Goal: Information Seeking & Learning: Learn about a topic

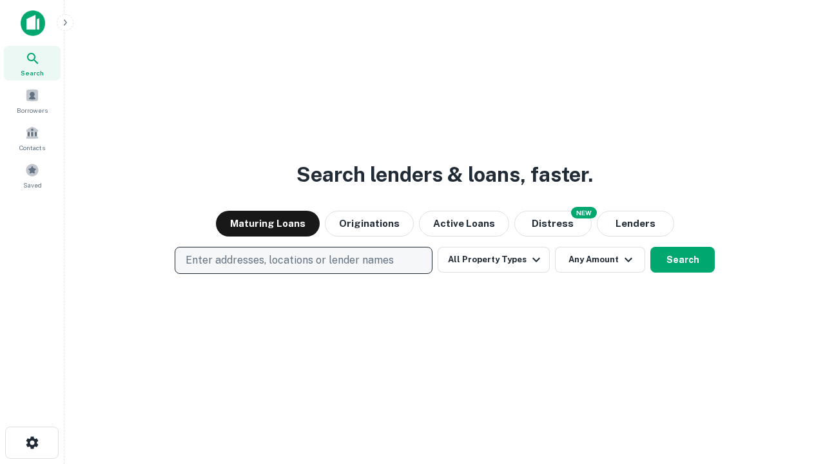
click at [303, 260] on p "Enter addresses, locations or lender names" at bounding box center [290, 260] width 208 height 15
type input "**********"
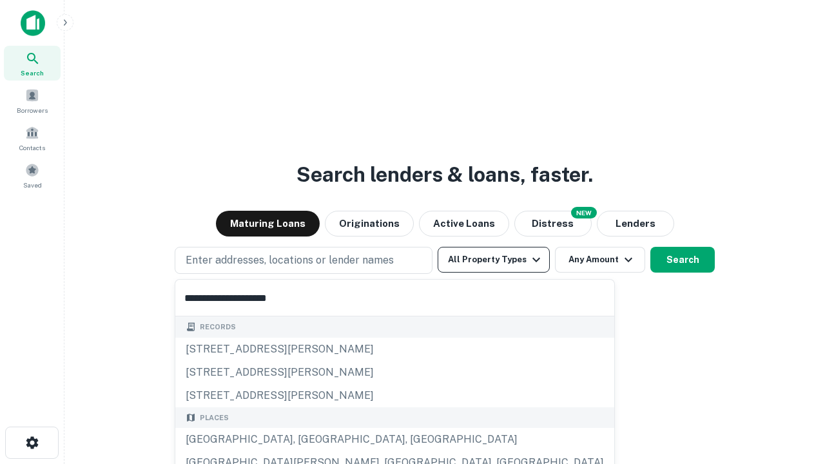
click at [308, 440] on div "[GEOGRAPHIC_DATA], [GEOGRAPHIC_DATA], [GEOGRAPHIC_DATA]" at bounding box center [394, 439] width 439 height 23
click at [494, 260] on button "All Property Types" at bounding box center [494, 260] width 112 height 26
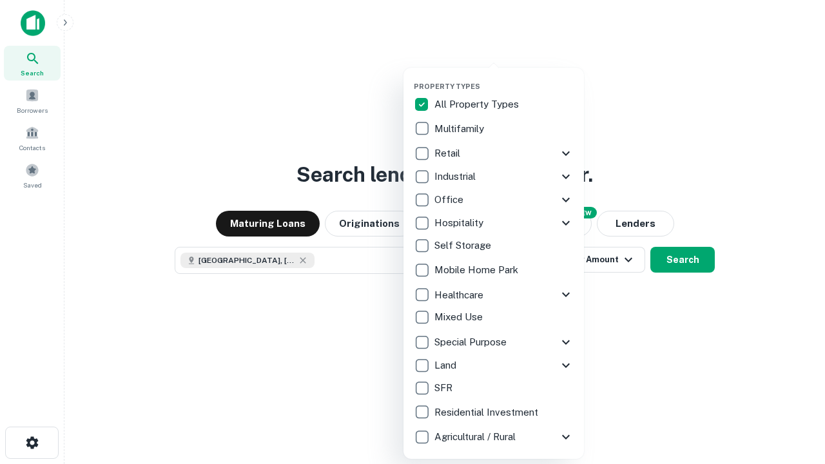
click at [504, 78] on button "button" at bounding box center [504, 78] width 181 height 1
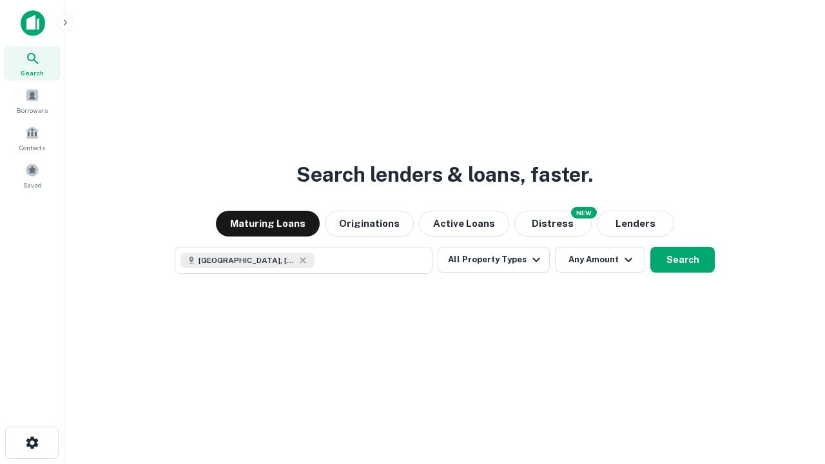
scroll to position [21, 0]
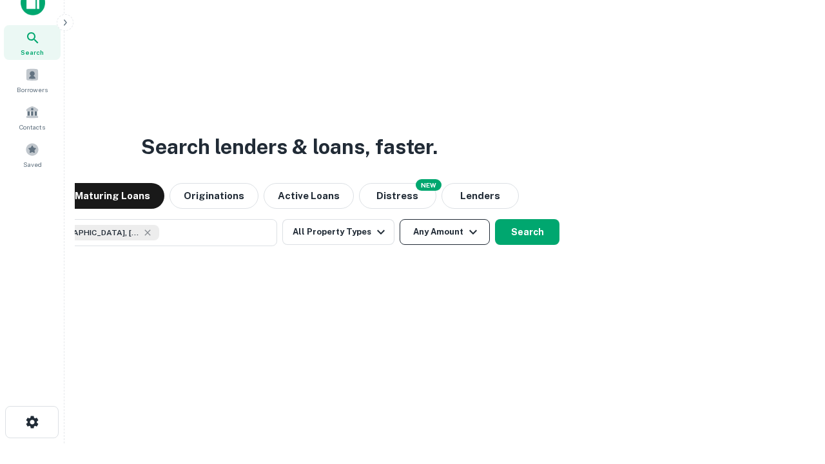
click at [400, 219] on button "Any Amount" at bounding box center [445, 232] width 90 height 26
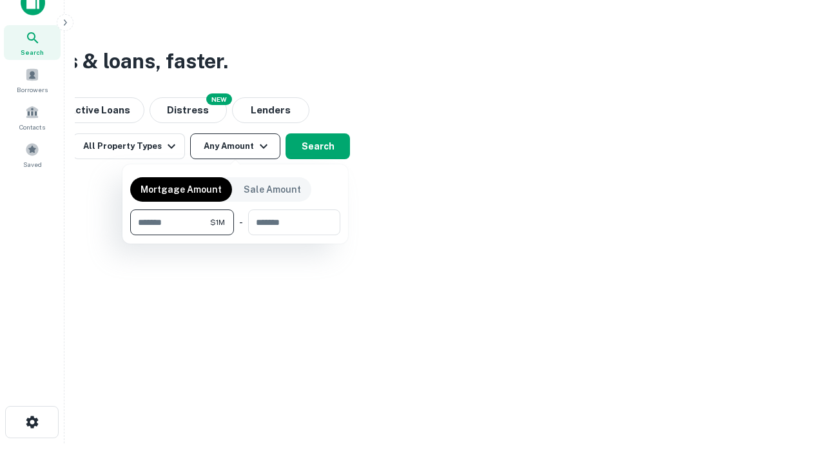
type input "*******"
click at [235, 235] on button "button" at bounding box center [235, 235] width 210 height 1
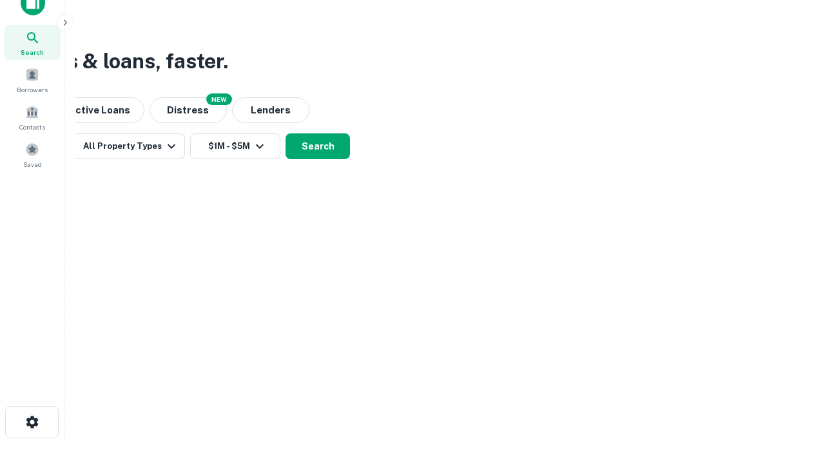
scroll to position [21, 0]
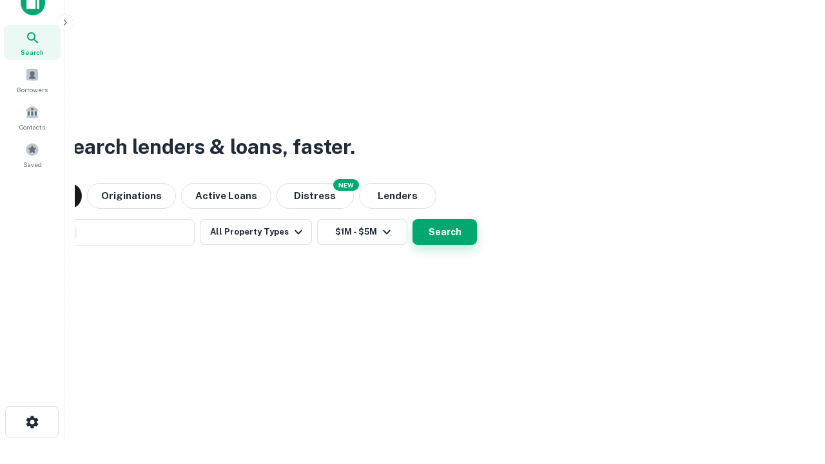
click at [413, 219] on button "Search" at bounding box center [445, 232] width 64 height 26
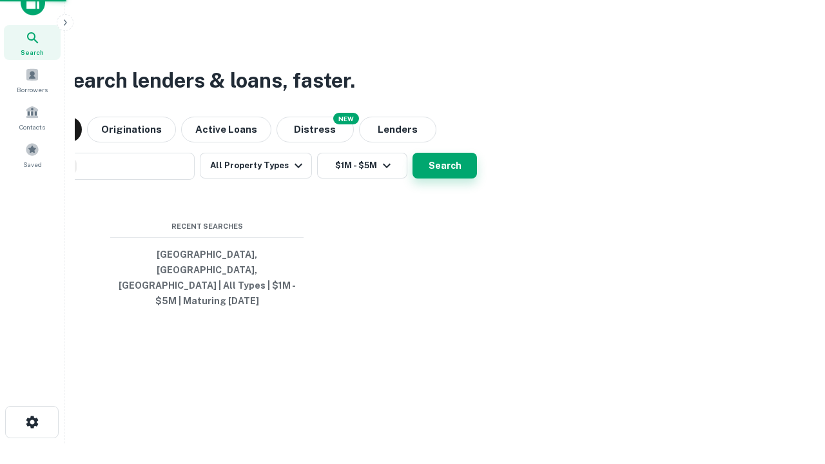
scroll to position [42, 365]
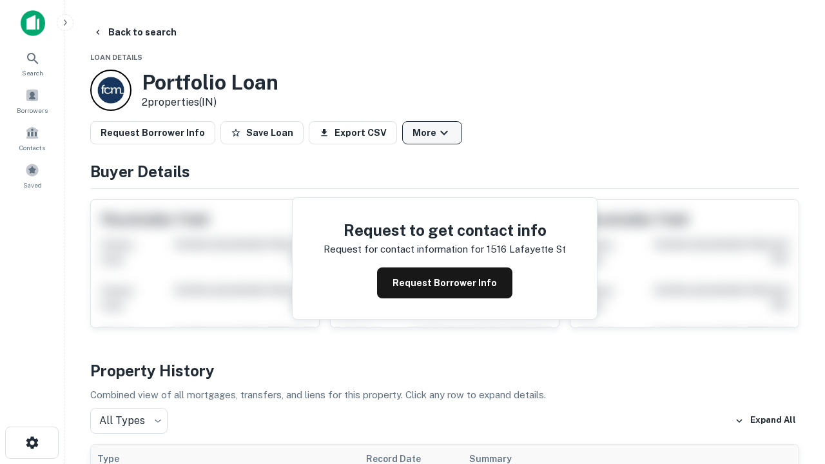
click at [432, 133] on button "More" at bounding box center [432, 132] width 60 height 23
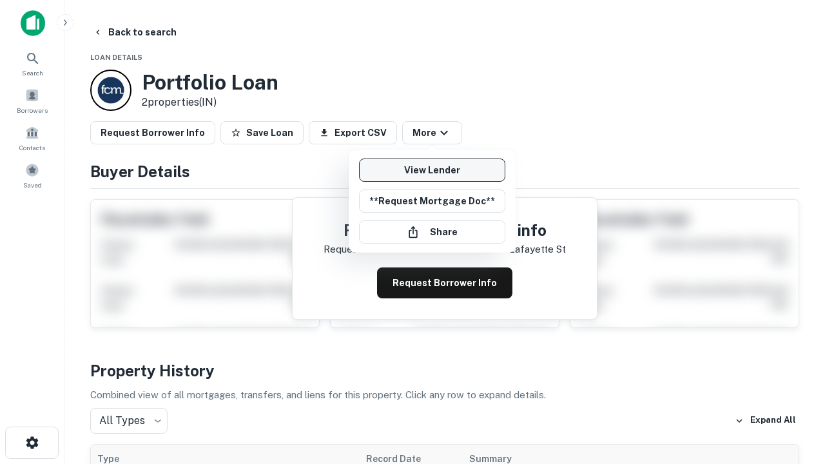
click at [432, 170] on link "View Lender" at bounding box center [432, 170] width 146 height 23
